Goal: Information Seeking & Learning: Learn about a topic

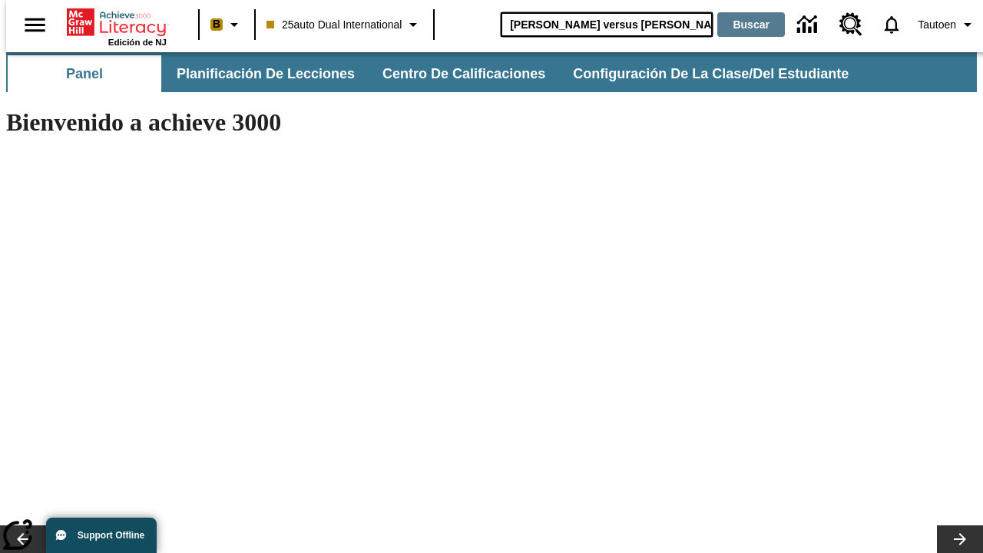
type input "[PERSON_NAME] versus [PERSON_NAME]"
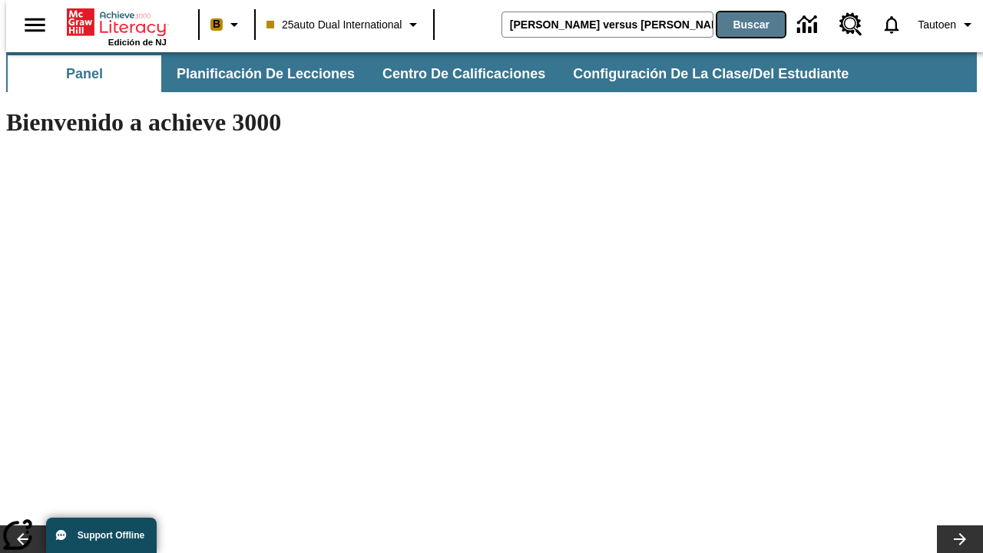
click at [741, 25] on button "Buscar" at bounding box center [751, 24] width 68 height 25
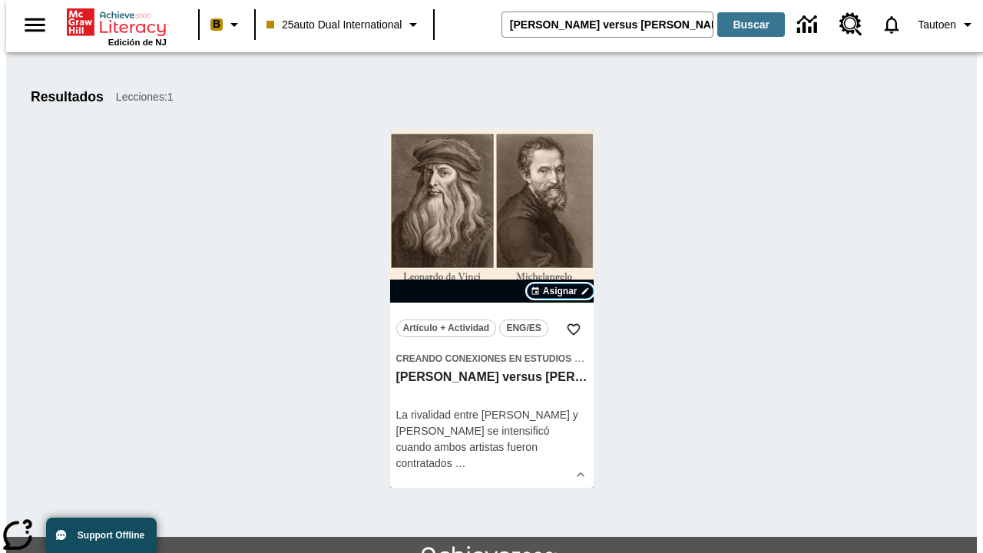
click at [560, 291] on span "Asignar" at bounding box center [560, 291] width 35 height 14
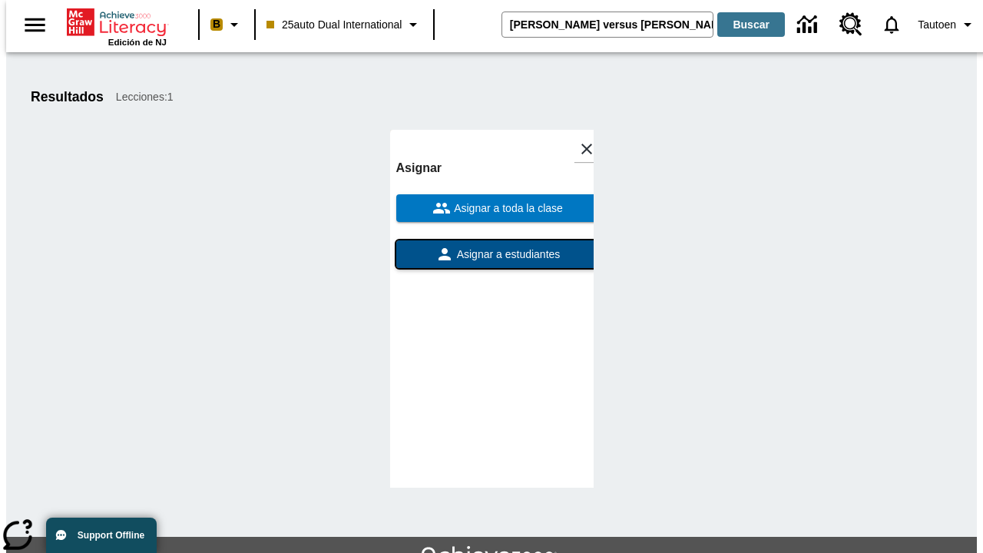
click at [492, 247] on span "Asignar a estudiantes" at bounding box center [507, 255] width 107 height 16
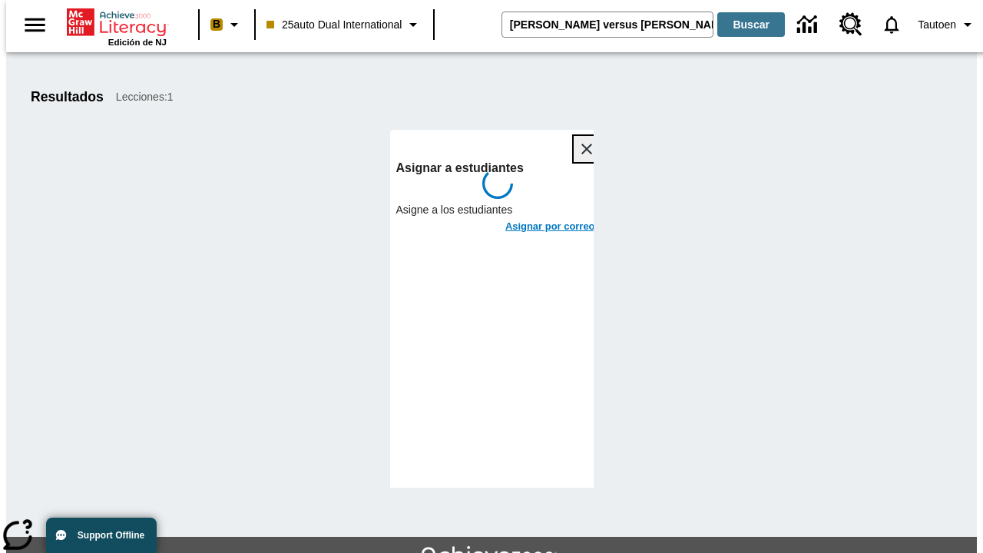
scroll to position [84, 0]
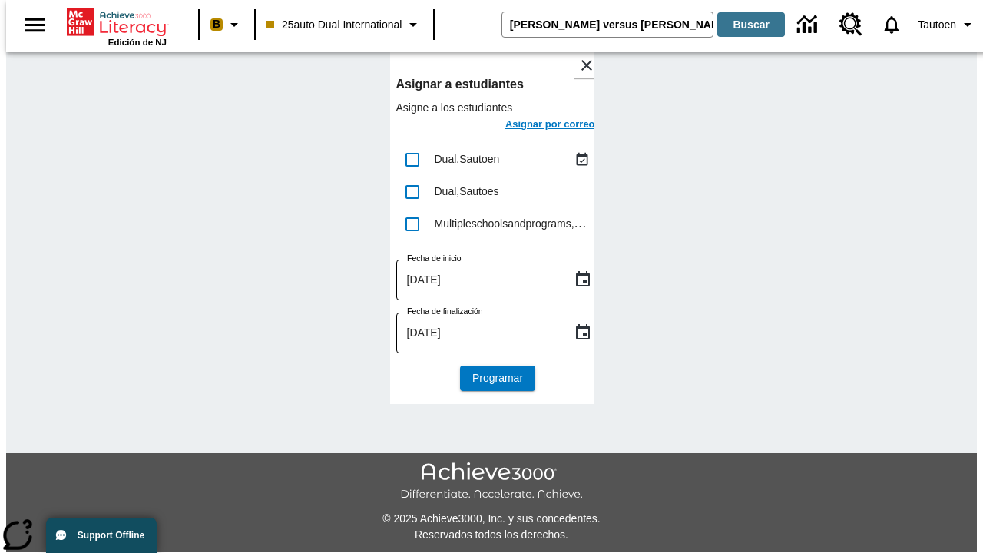
click at [412, 159] on input "lesson details" at bounding box center [412, 160] width 32 height 32
checkbox input "true"
click at [536, 126] on h6 "Asignar por correo" at bounding box center [550, 125] width 90 height 18
